Goal: Check status: Check status

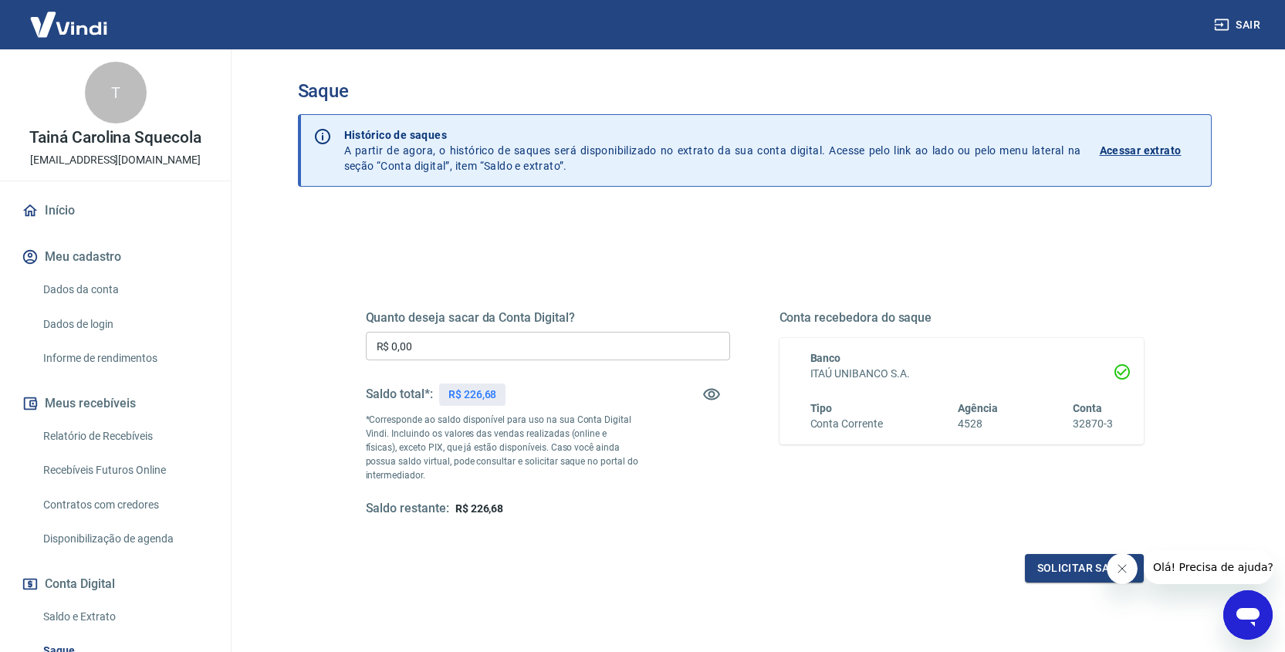
click at [1128, 152] on p "Acessar extrato" at bounding box center [1140, 150] width 82 height 15
click at [1162, 146] on p "Acessar extrato" at bounding box center [1140, 150] width 82 height 15
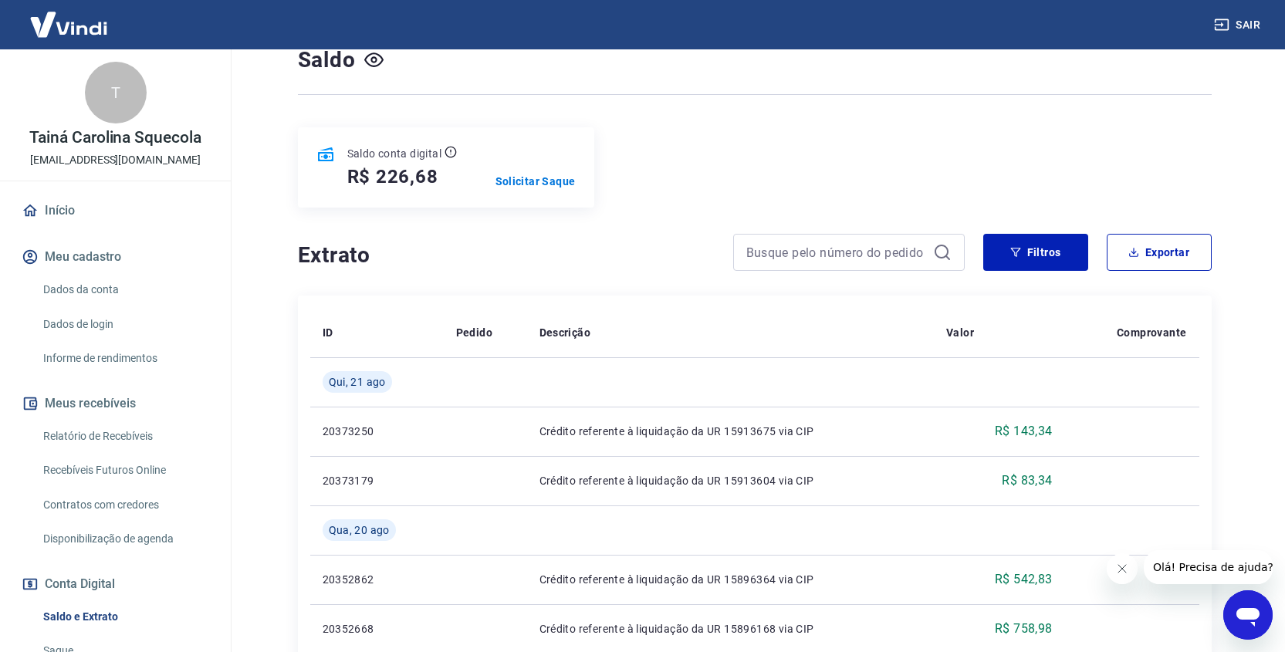
scroll to position [12, 0]
